Goal: Transaction & Acquisition: Obtain resource

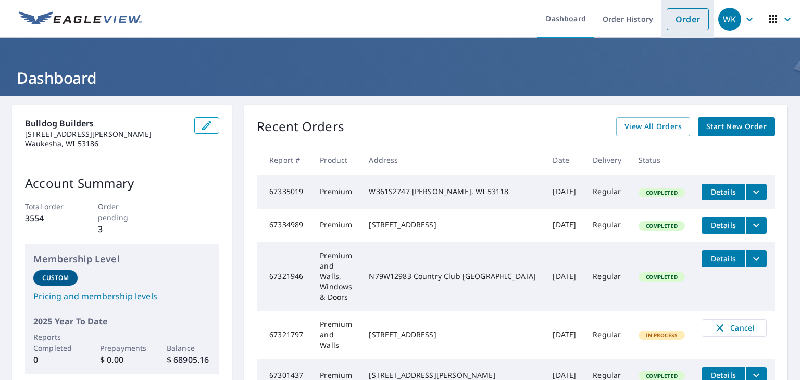
click at [689, 11] on link "Order" at bounding box center [687, 19] width 42 height 22
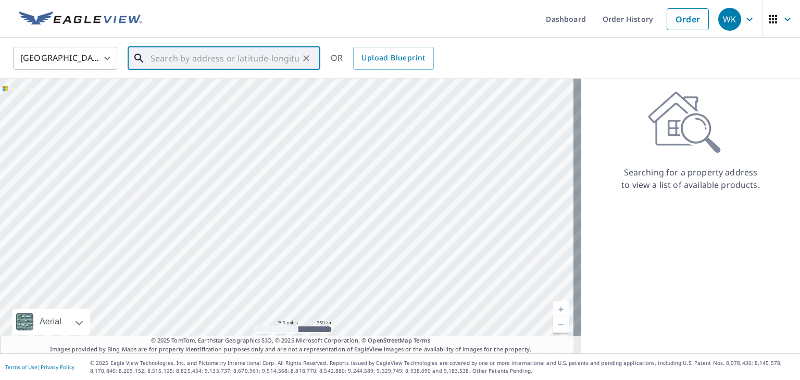
click at [190, 55] on input "text" at bounding box center [224, 58] width 148 height 29
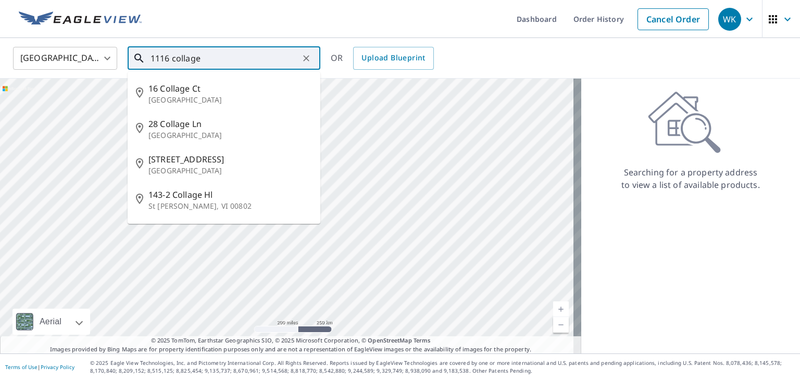
click at [174, 60] on input "1116 collage" at bounding box center [224, 58] width 148 height 29
click at [231, 60] on input "1116 Collage" at bounding box center [224, 58] width 148 height 29
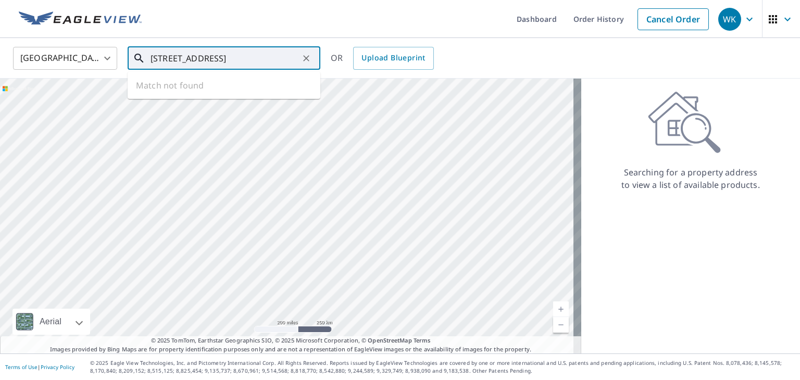
scroll to position [0, 3]
type input "[STREET_ADDRESS]"
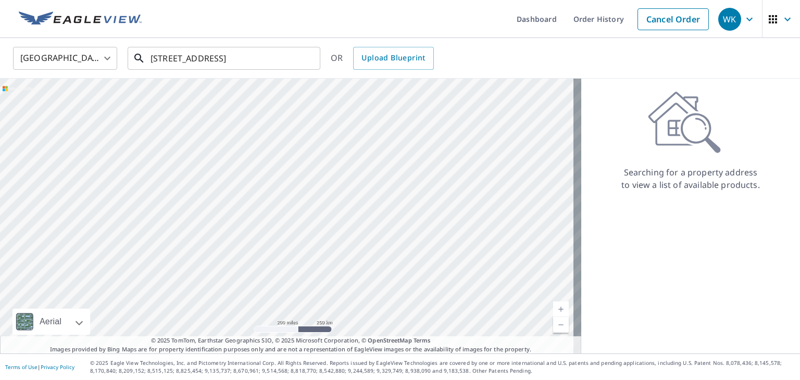
scroll to position [0, 0]
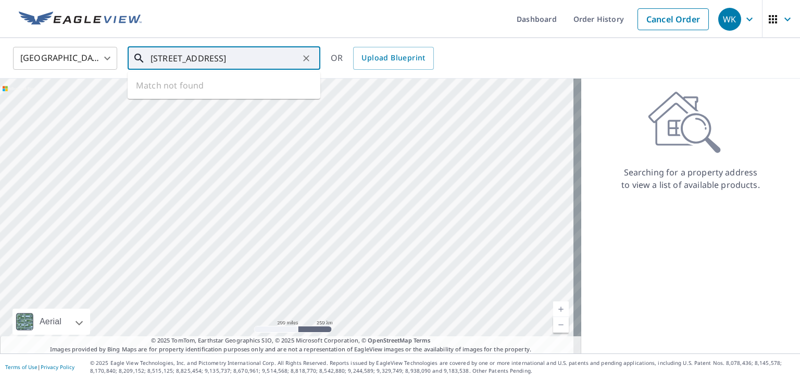
click at [259, 57] on input "[STREET_ADDRESS]" at bounding box center [224, 58] width 148 height 29
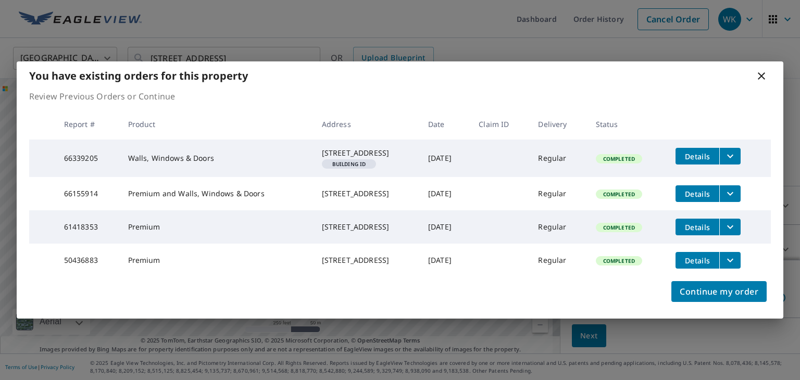
click at [736, 192] on icon "filesDropdownBtn-66155914" at bounding box center [730, 193] width 12 height 12
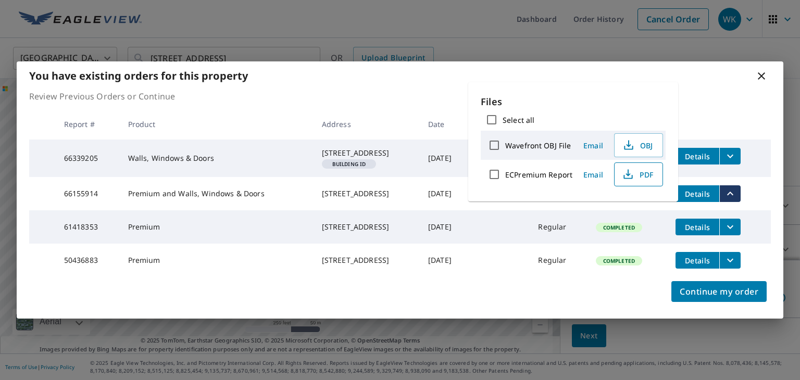
click at [642, 170] on span "PDF" at bounding box center [637, 174] width 33 height 12
